Goal: Task Accomplishment & Management: Use online tool/utility

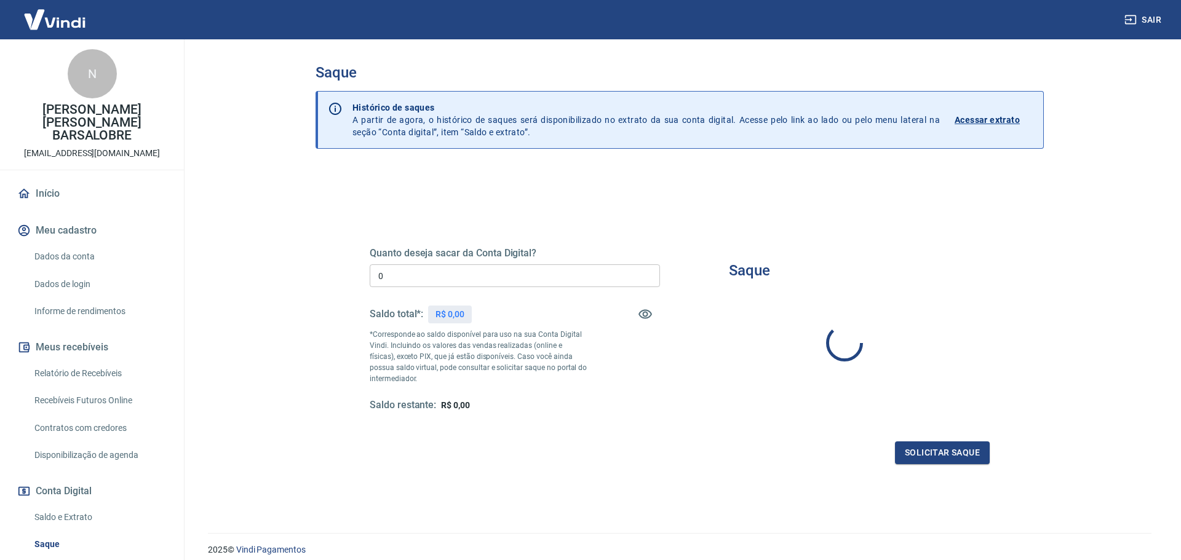
type input "R$ 0,00"
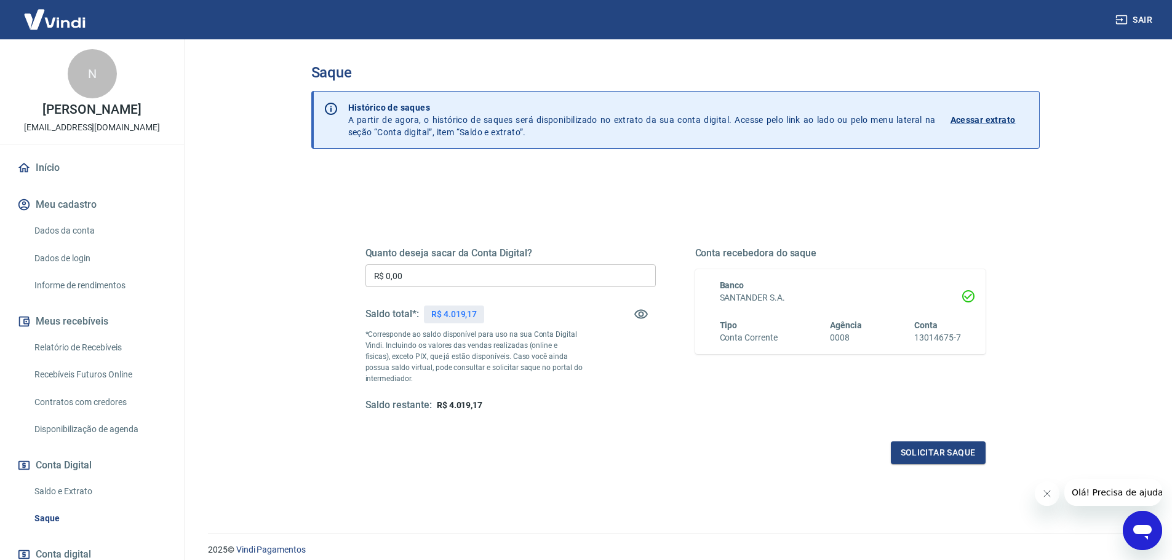
click at [423, 278] on input "R$ 0,00" at bounding box center [510, 275] width 290 height 23
type input "R$ 4.019,00"
click at [928, 453] on button "Solicitar saque" at bounding box center [938, 453] width 95 height 23
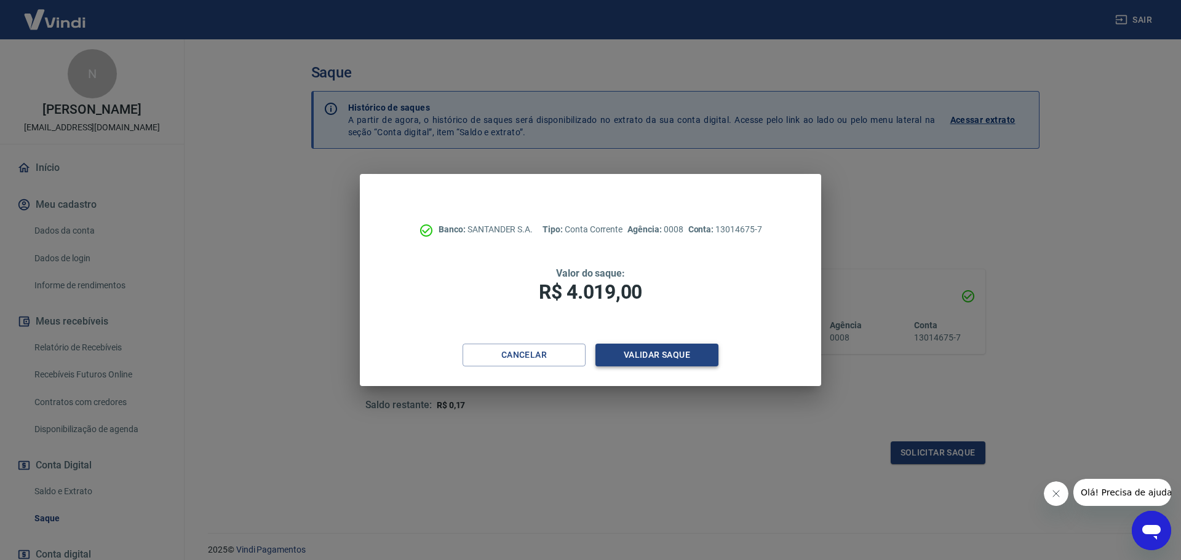
click at [690, 361] on button "Validar saque" at bounding box center [656, 355] width 123 height 23
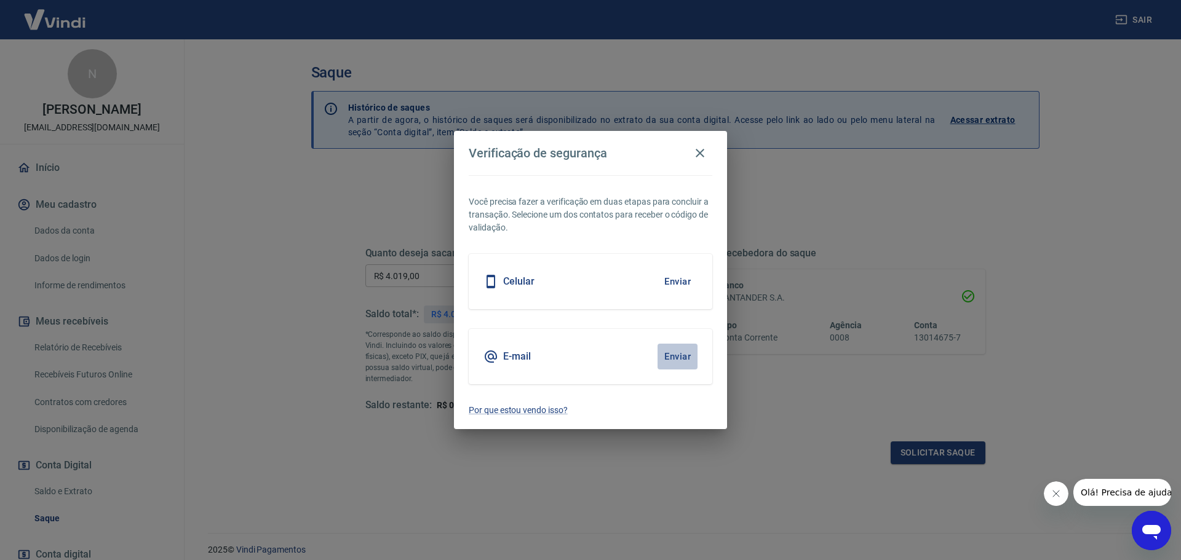
click at [677, 355] on button "Enviar" at bounding box center [677, 357] width 40 height 26
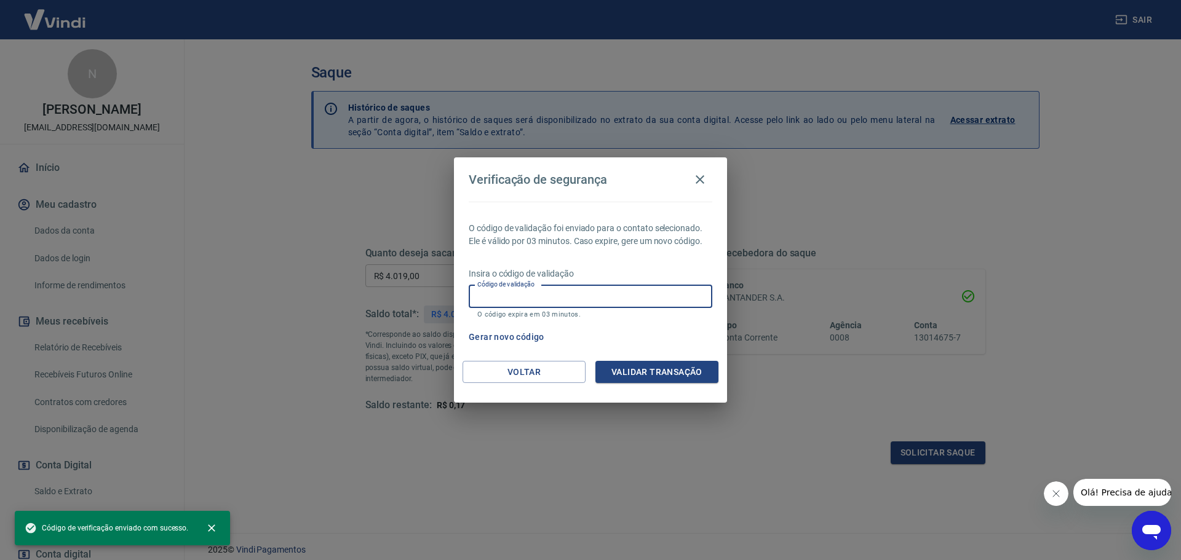
click at [562, 293] on input "Código de validação" at bounding box center [591, 296] width 244 height 23
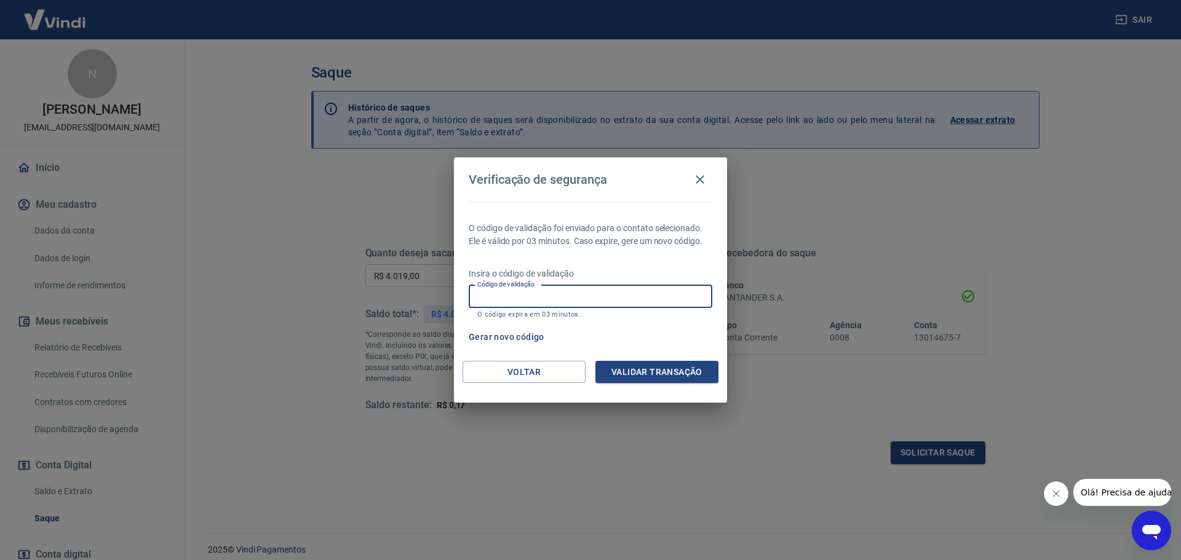
paste input "810488"
type input "810488"
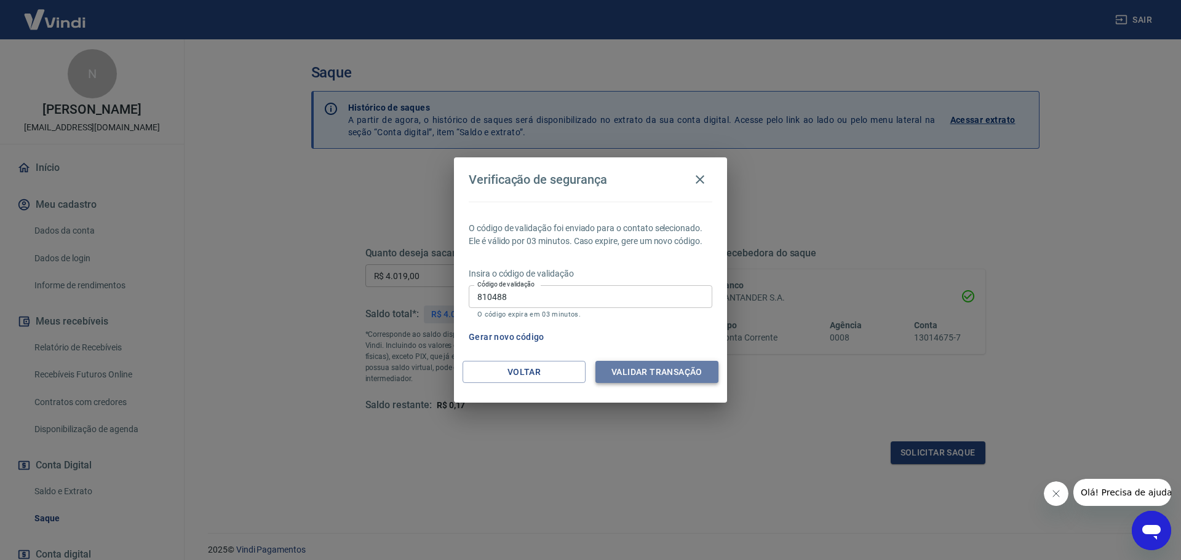
click at [665, 373] on button "Validar transação" at bounding box center [656, 372] width 123 height 23
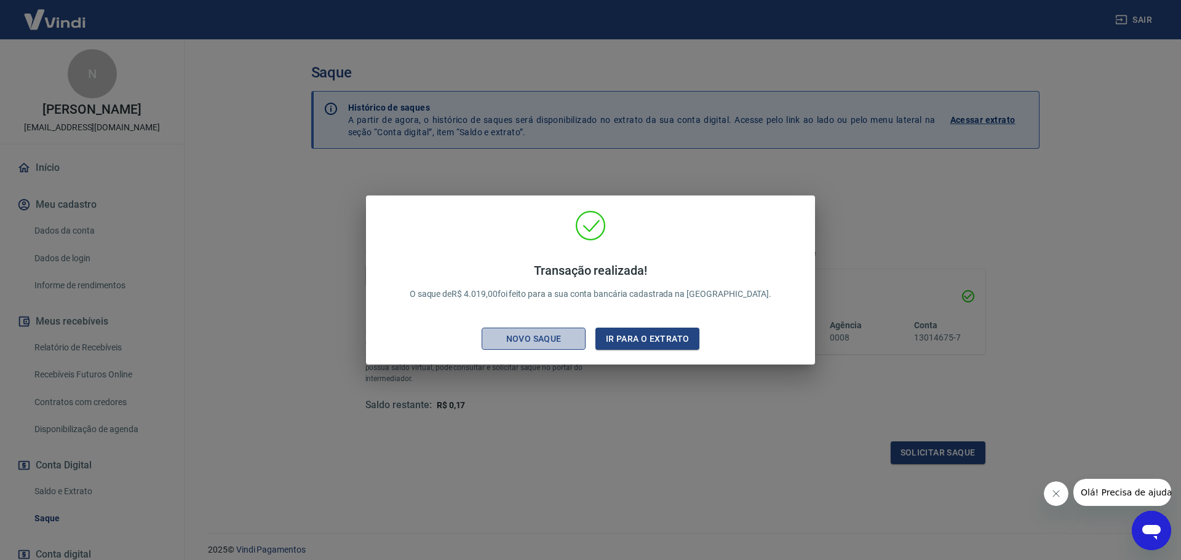
click at [522, 340] on div "Novo saque" at bounding box center [533, 339] width 85 height 15
